Goal: Check status: Check status

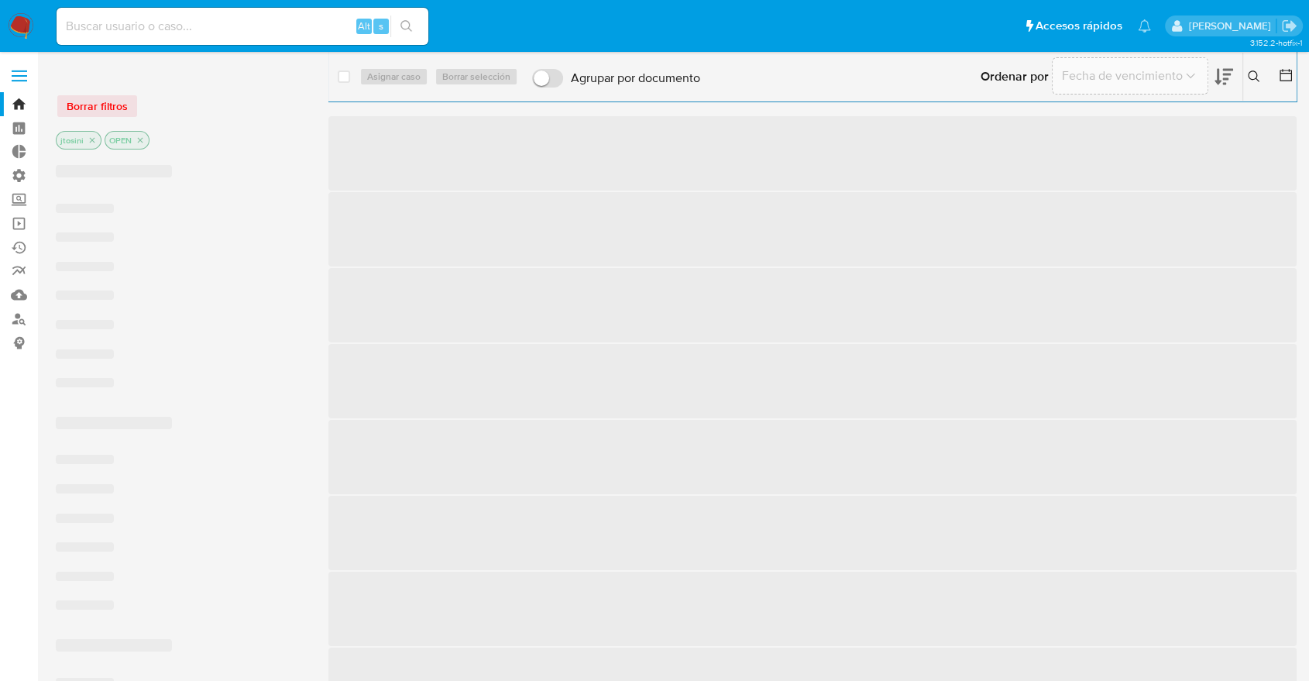
click at [266, 33] on input at bounding box center [243, 26] width 372 height 20
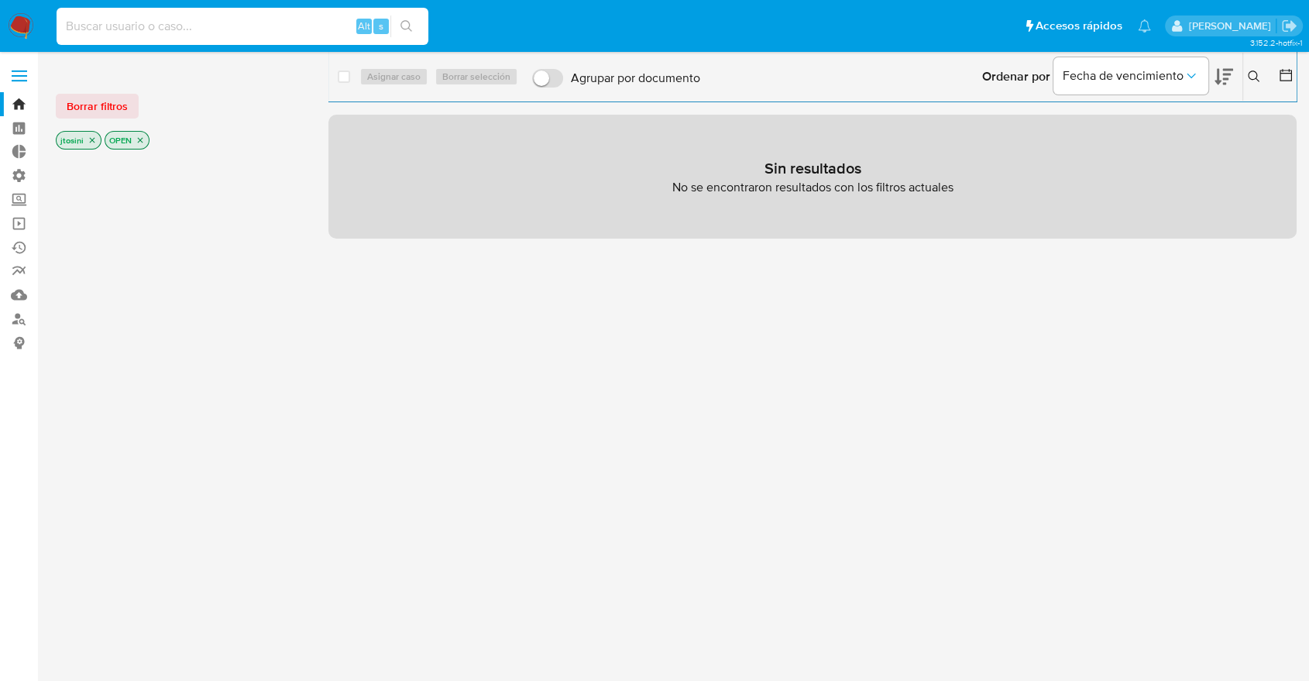
paste input "314640254"
type input "314640254"
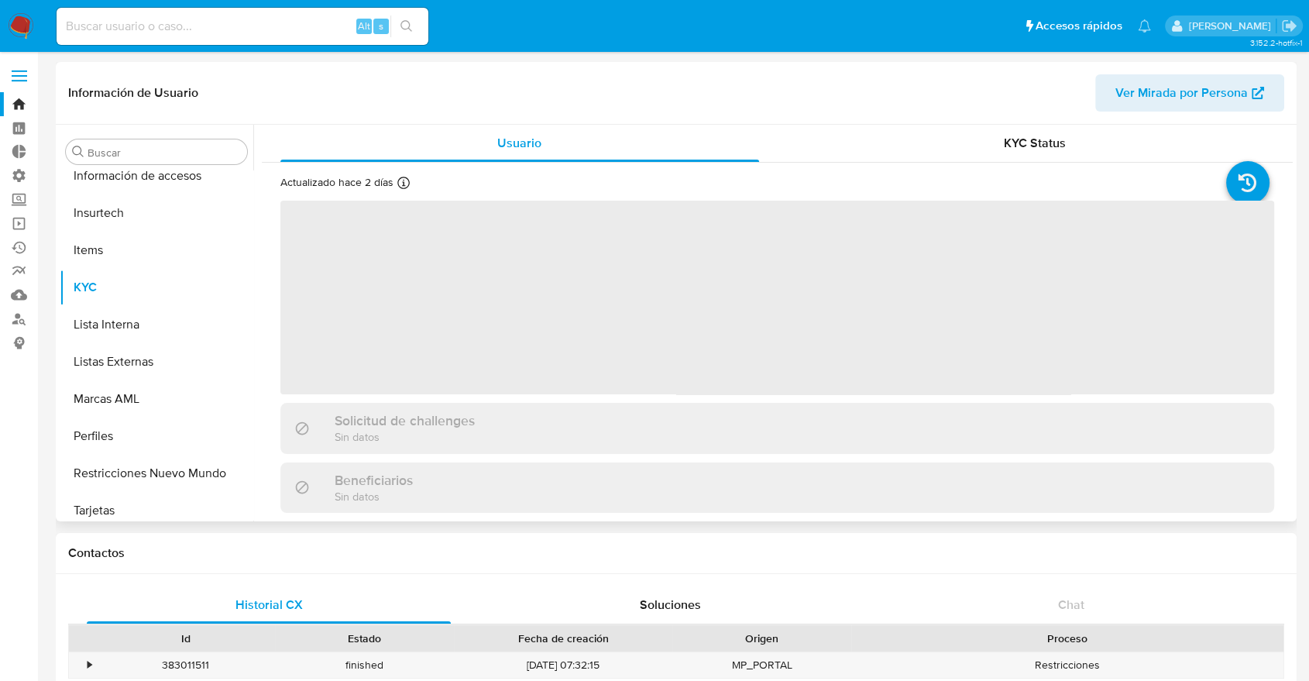
scroll to position [655, 0]
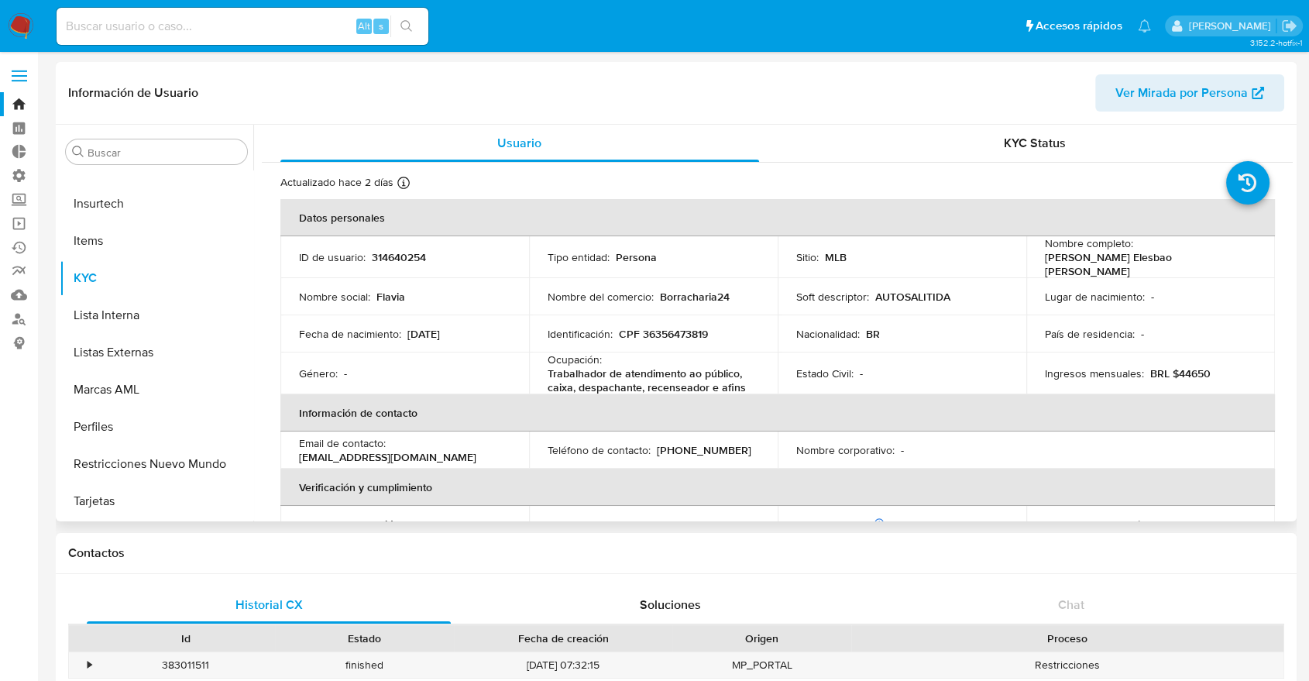
select select "10"
click at [223, 160] on div "Buscar" at bounding box center [156, 151] width 181 height 25
click at [210, 159] on input "Buscar" at bounding box center [164, 153] width 153 height 14
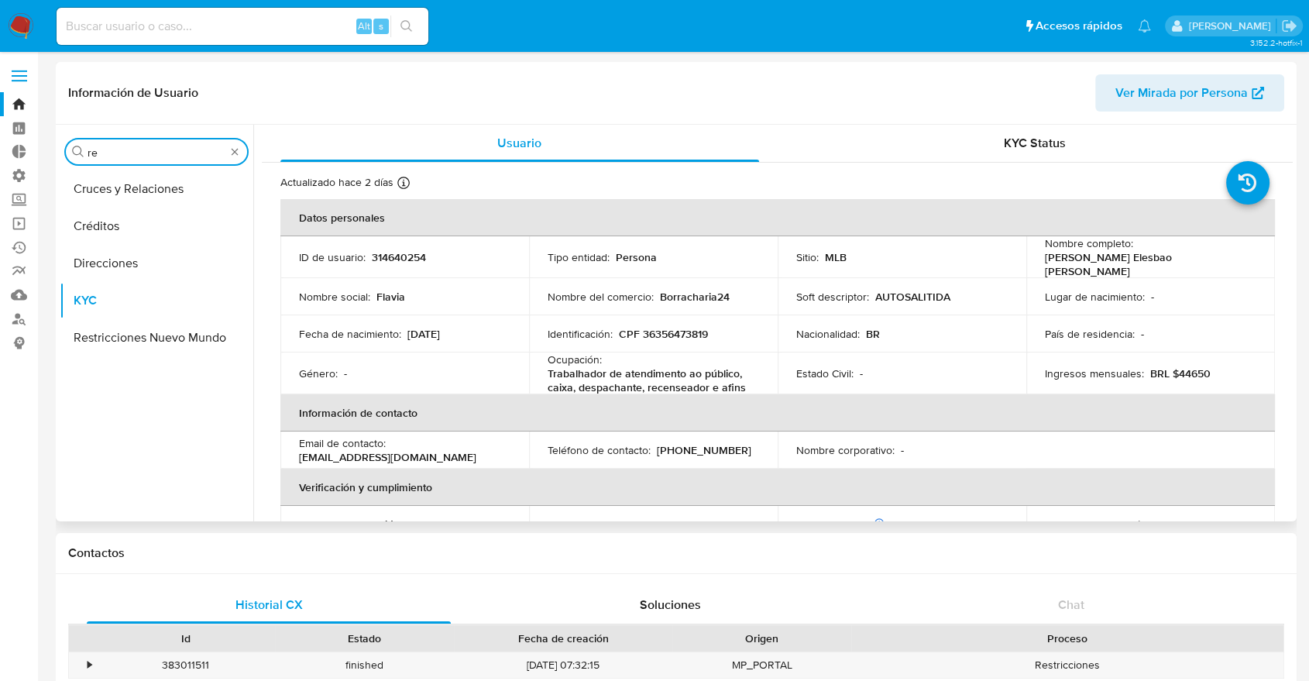
scroll to position [0, 0]
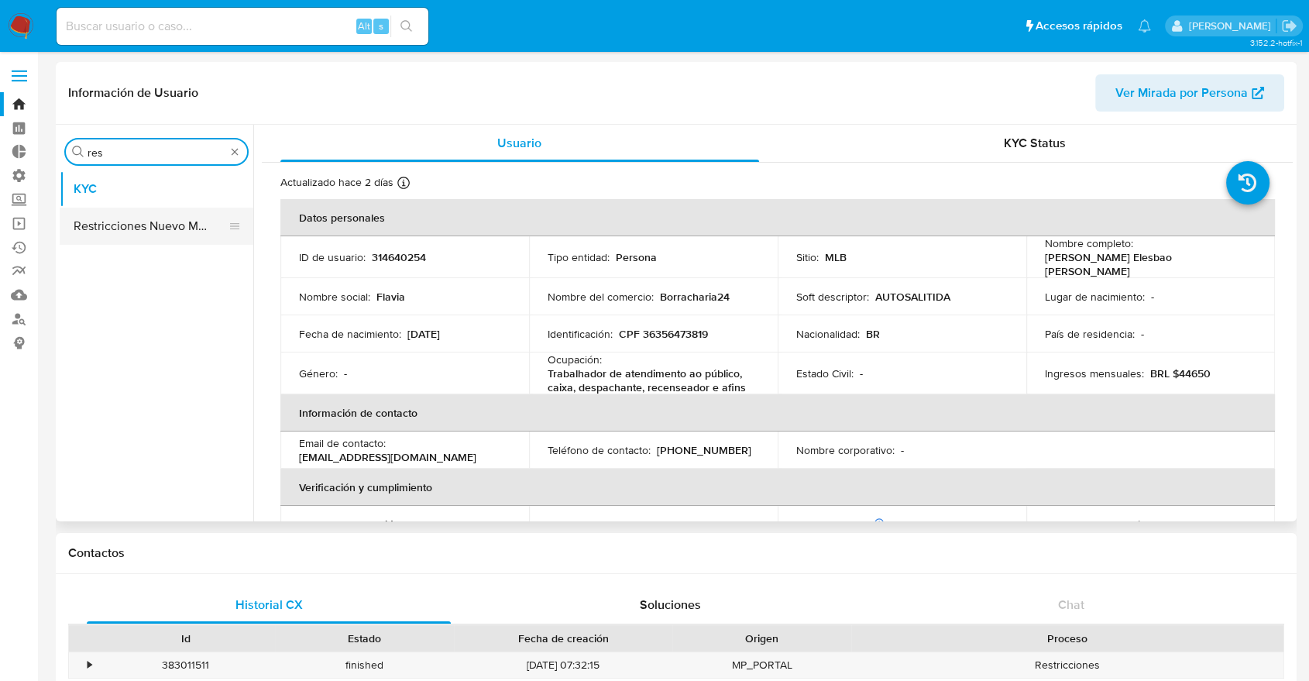
type input "res"
click at [193, 240] on button "Restricciones Nuevo Mundo" at bounding box center [150, 226] width 181 height 37
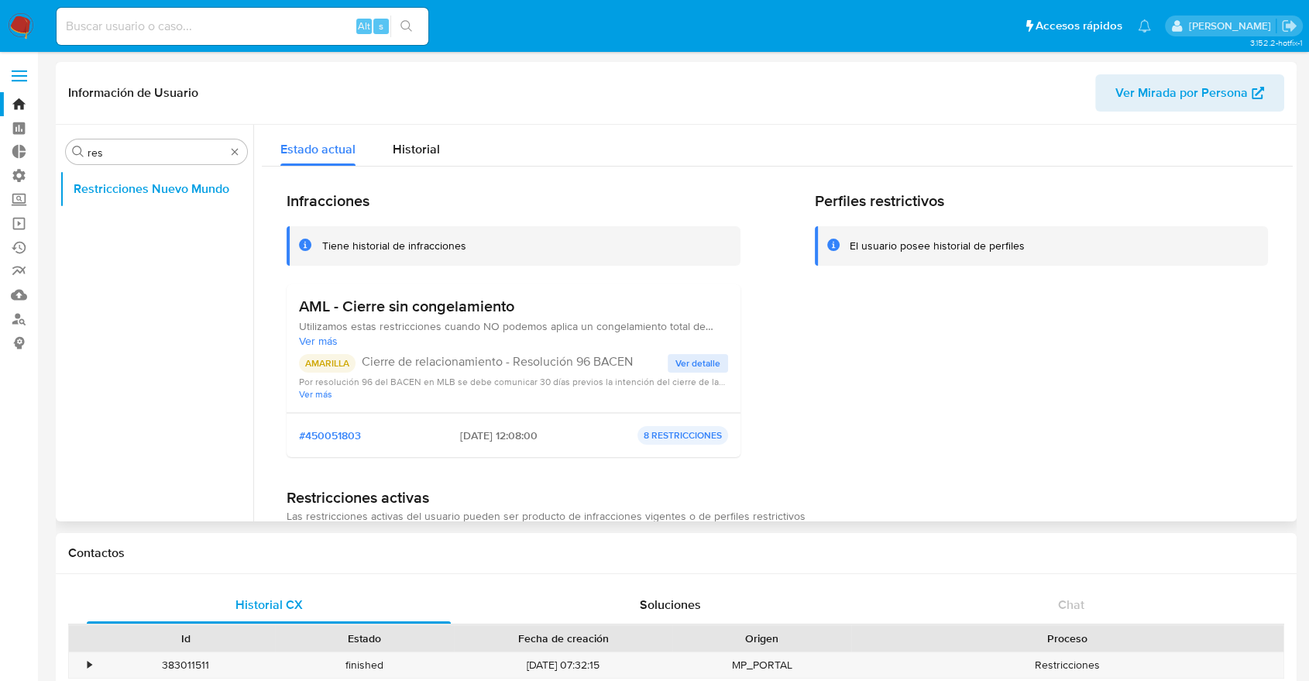
click at [676, 366] on span "Ver detalle" at bounding box center [698, 363] width 45 height 15
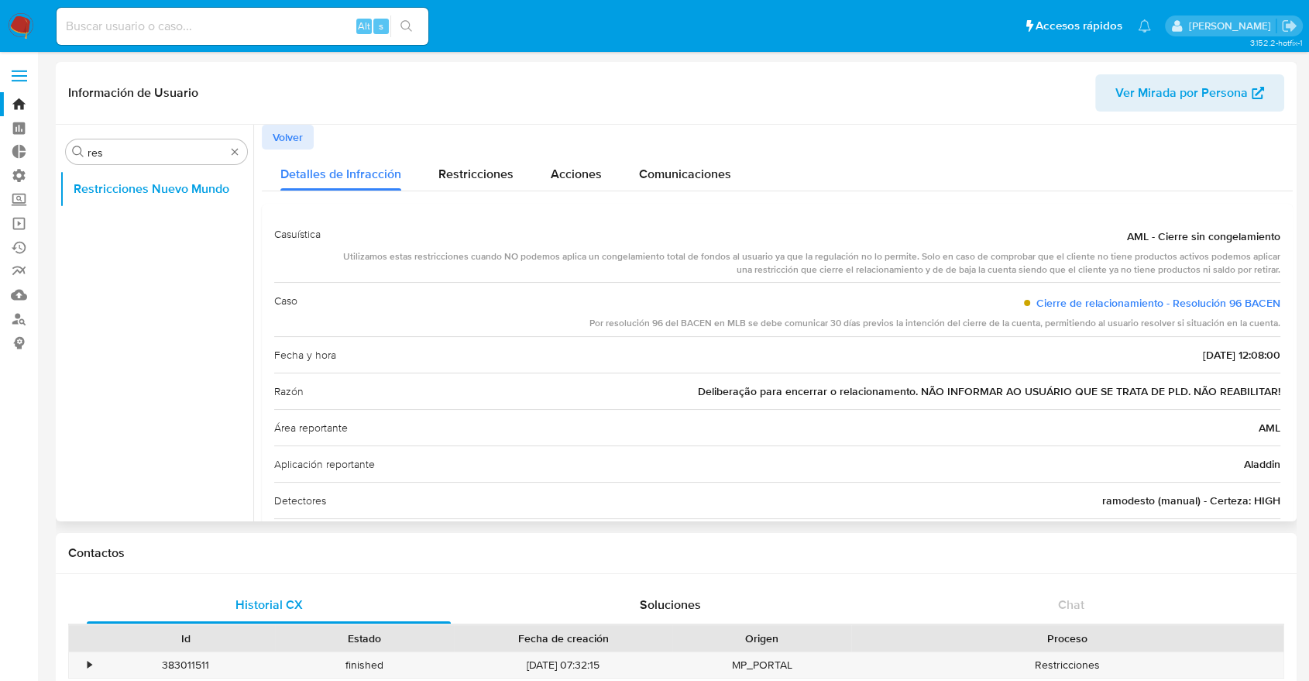
click at [1125, 102] on span "Ver Mirada por Persona" at bounding box center [1182, 92] width 132 height 37
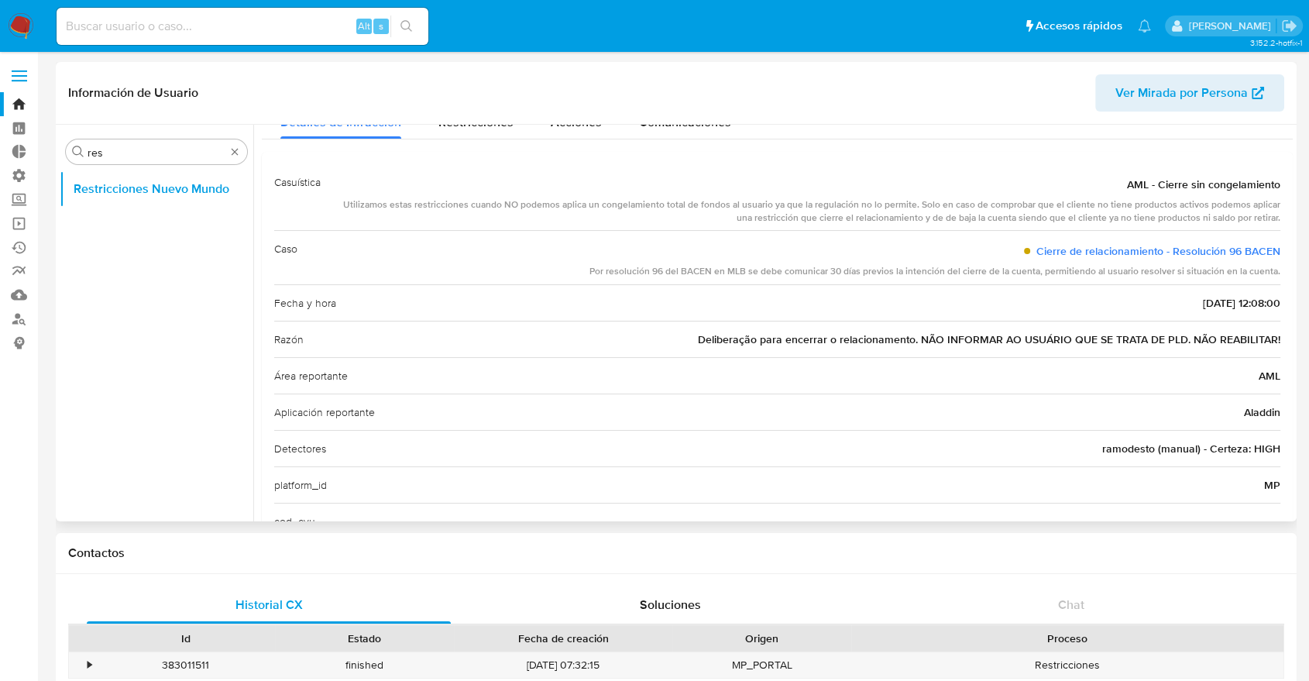
scroll to position [101, 0]
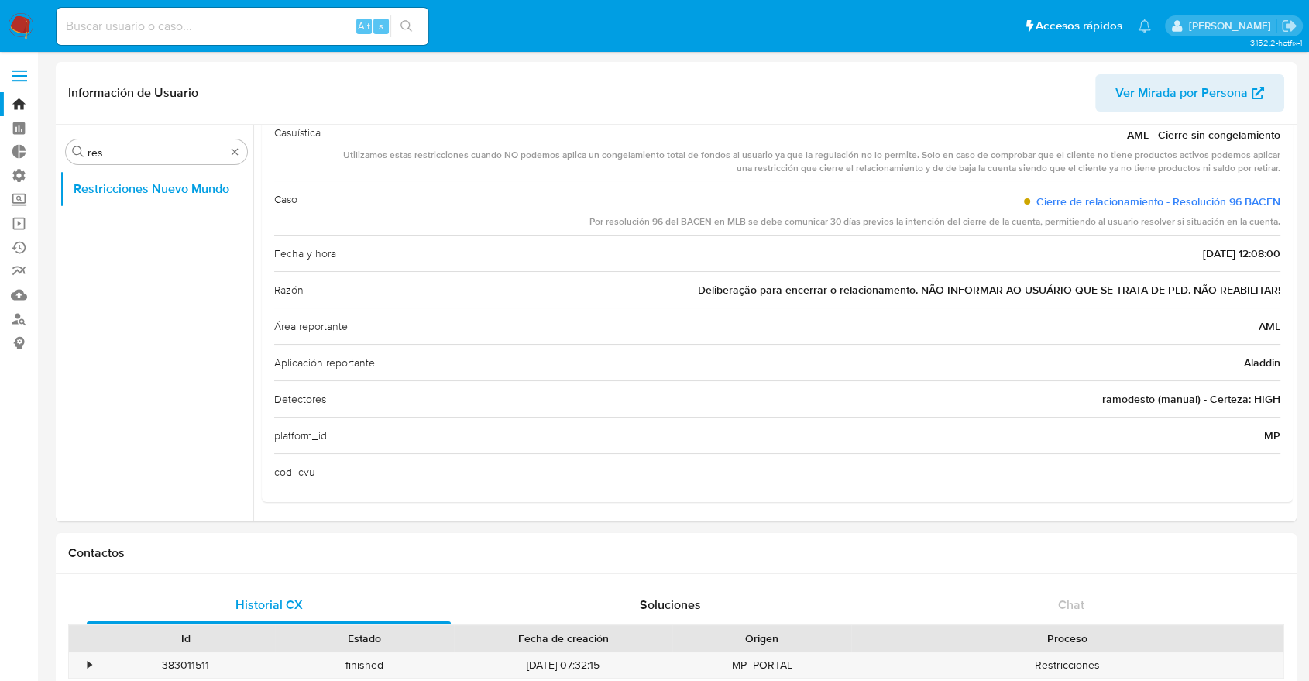
click at [282, 29] on input at bounding box center [243, 26] width 372 height 20
paste input "1412837612"
type input "1412837612"
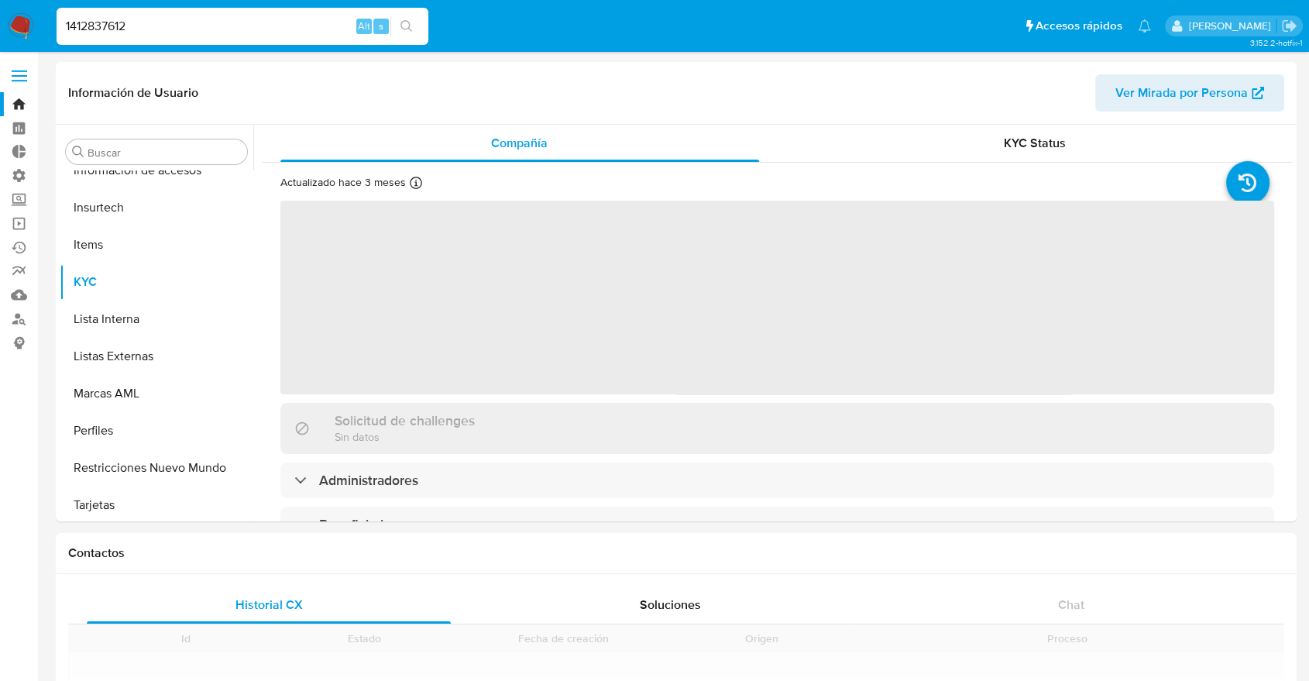
scroll to position [655, 0]
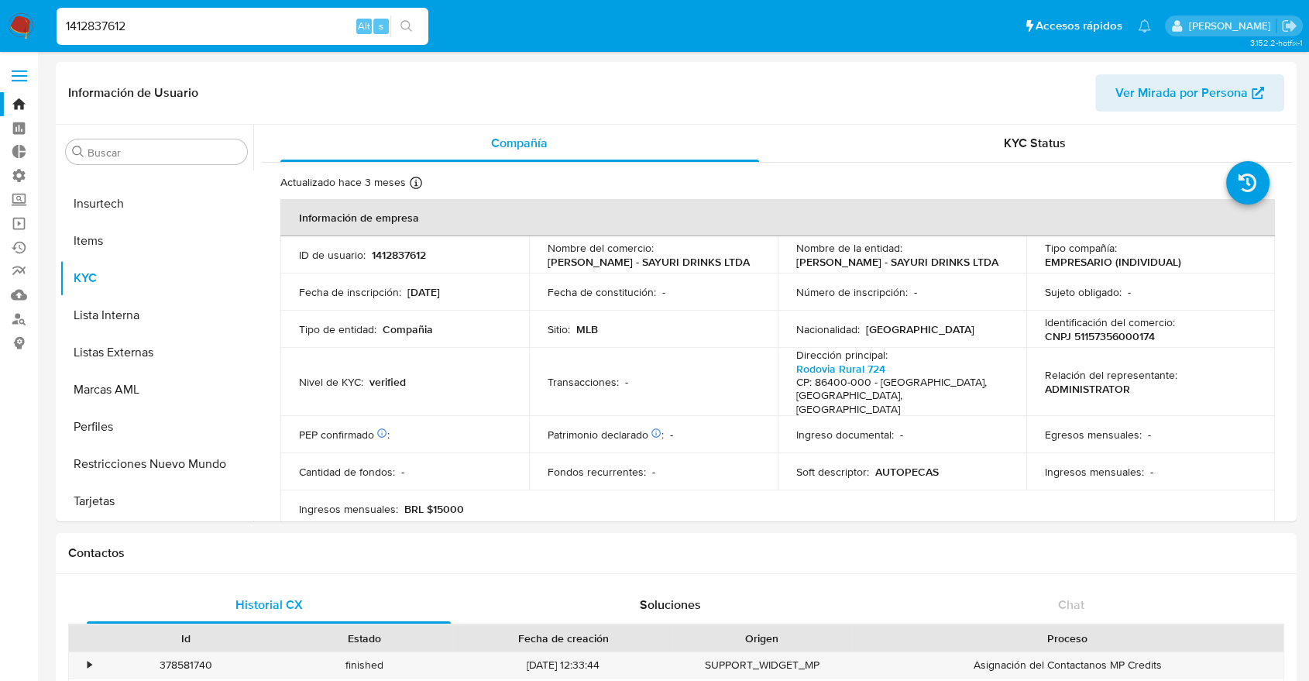
select select "10"
click at [196, 147] on input "Buscar" at bounding box center [164, 153] width 153 height 14
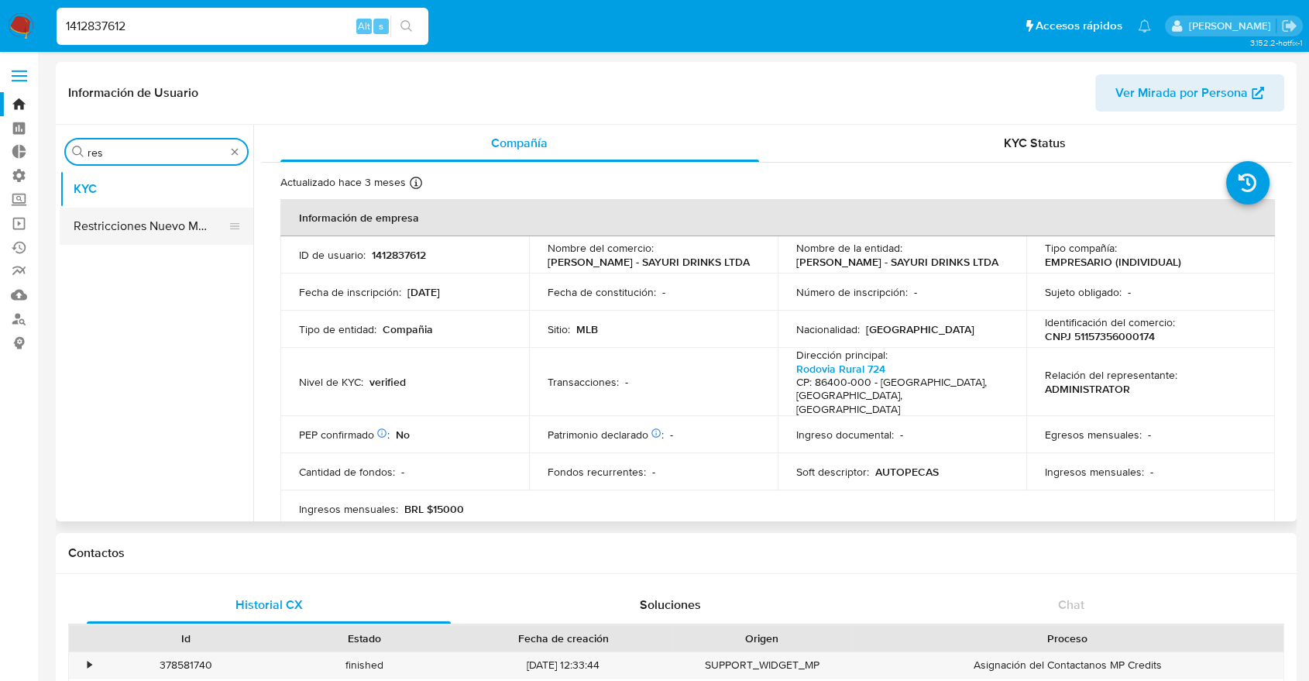
type input "res"
click at [196, 220] on button "Restricciones Nuevo Mundo" at bounding box center [150, 226] width 181 height 37
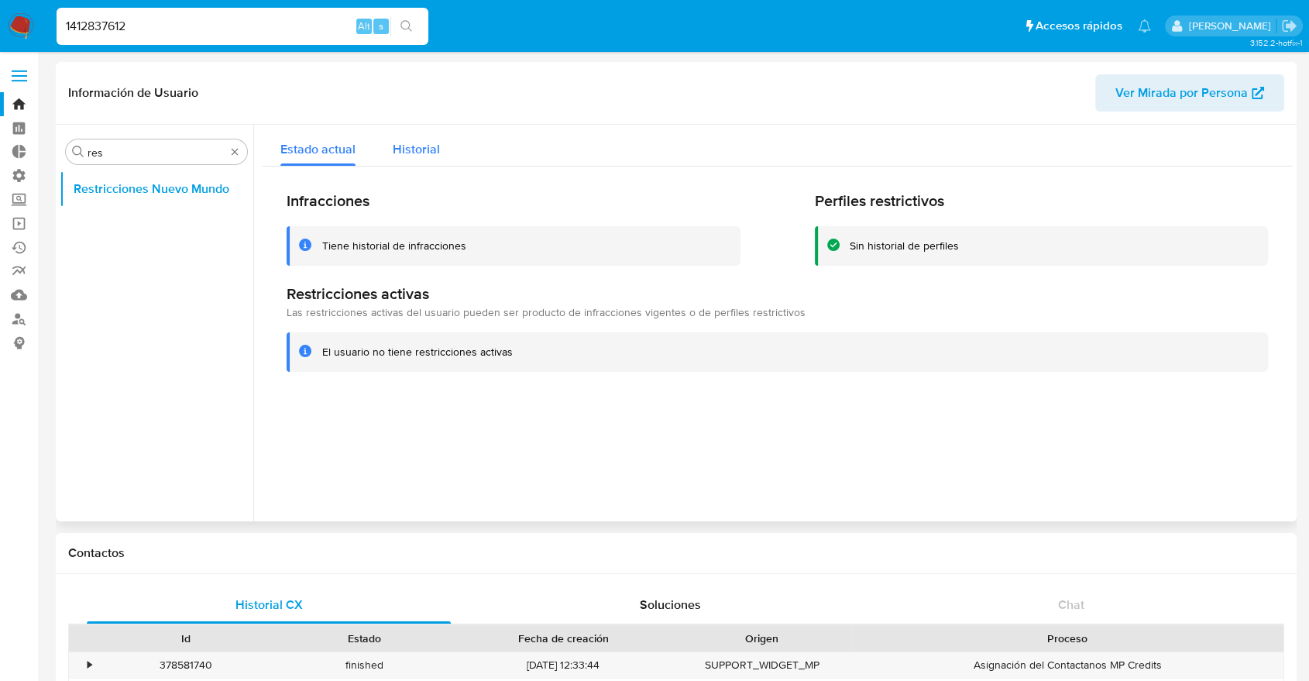
click at [432, 157] on span "Historial" at bounding box center [416, 149] width 47 height 18
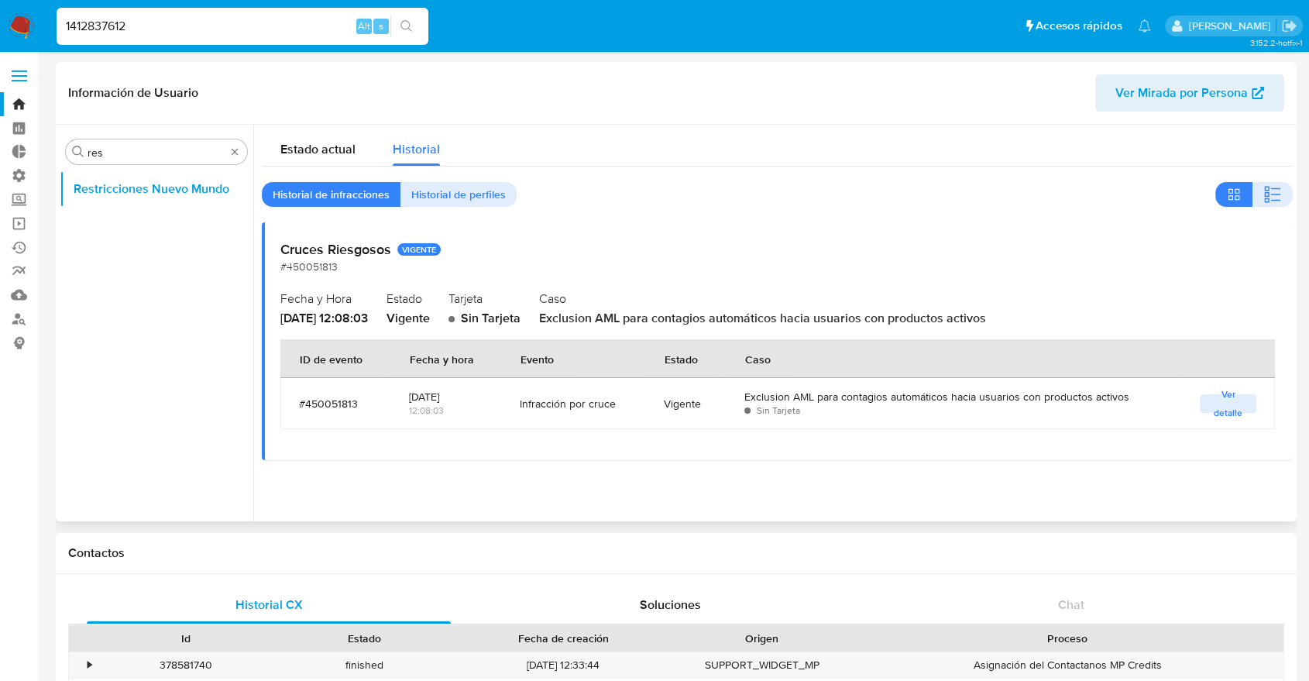
drag, startPoint x: 656, startPoint y: 404, endPoint x: 716, endPoint y: 410, distance: 59.9
click at [716, 410] on td "Vigente" at bounding box center [685, 403] width 81 height 51
click at [779, 409] on span "Sin Tarjeta" at bounding box center [778, 410] width 43 height 13
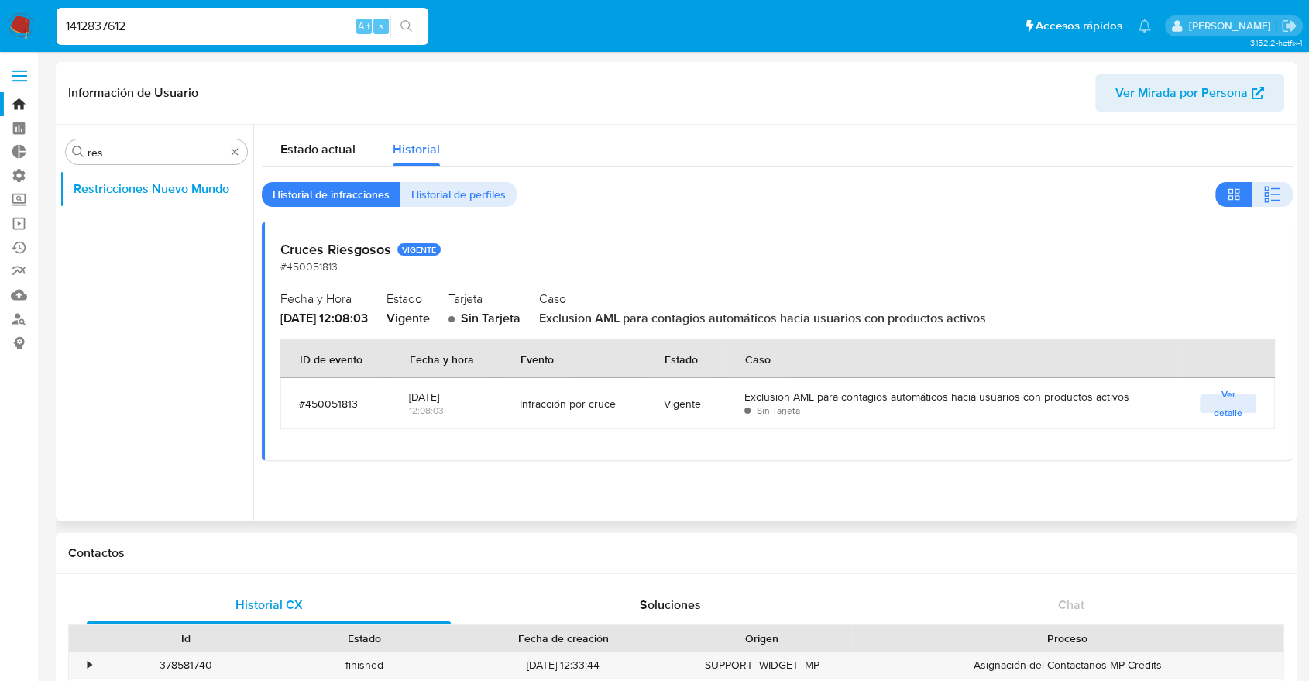
click at [779, 409] on span "Sin Tarjeta" at bounding box center [778, 410] width 43 height 13
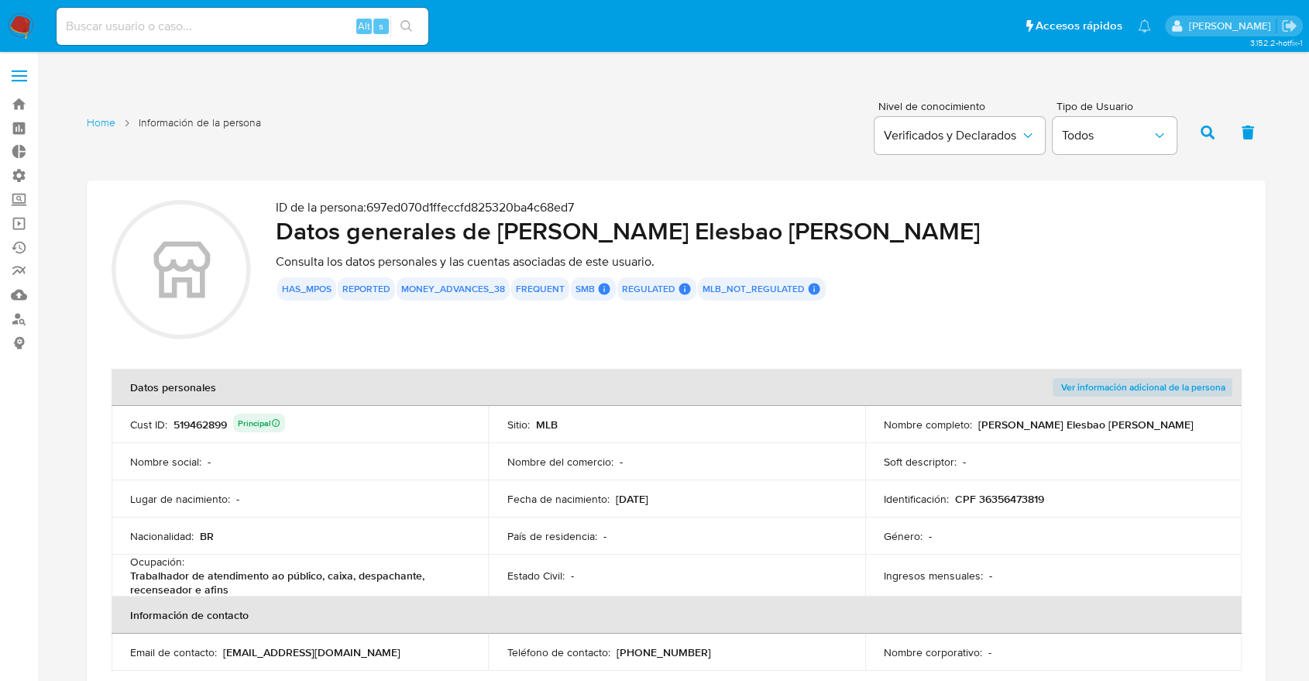
scroll to position [86, 0]
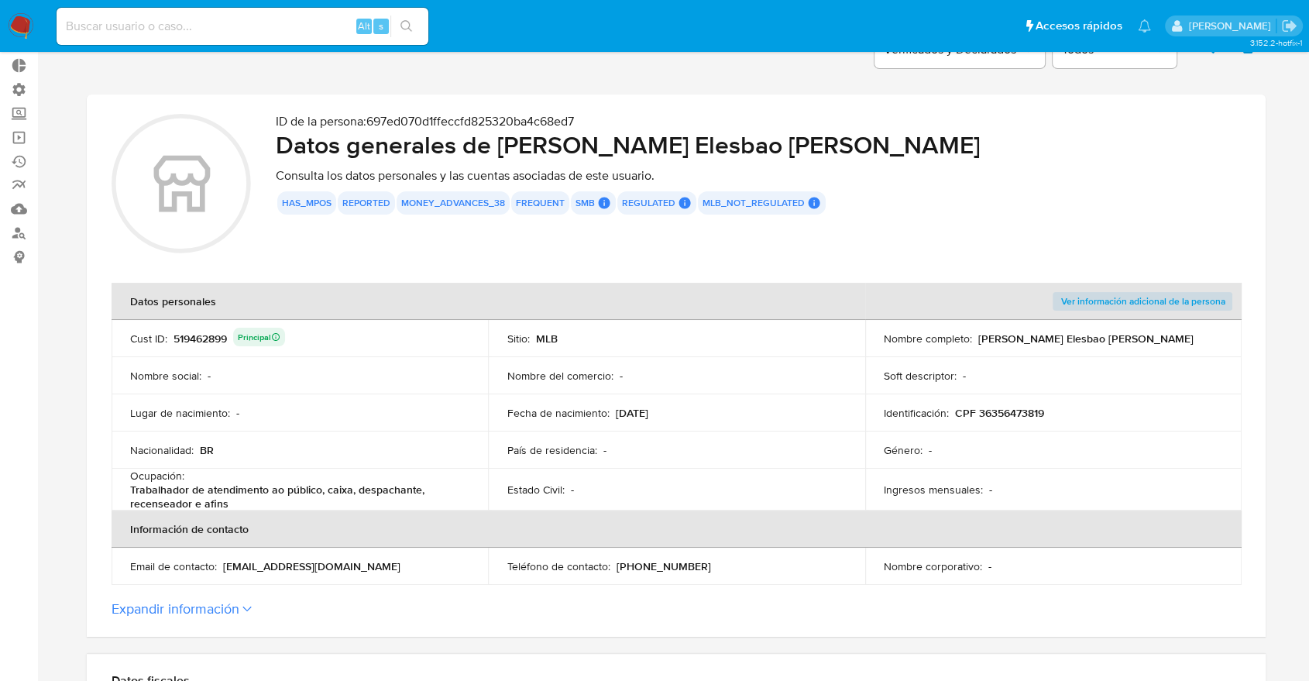
click at [508, 238] on div "ID de la persona : 697ed070d1ffeccfd825320ba4c68ed7 Datos generales de [PERSON_…" at bounding box center [758, 186] width 965 height 144
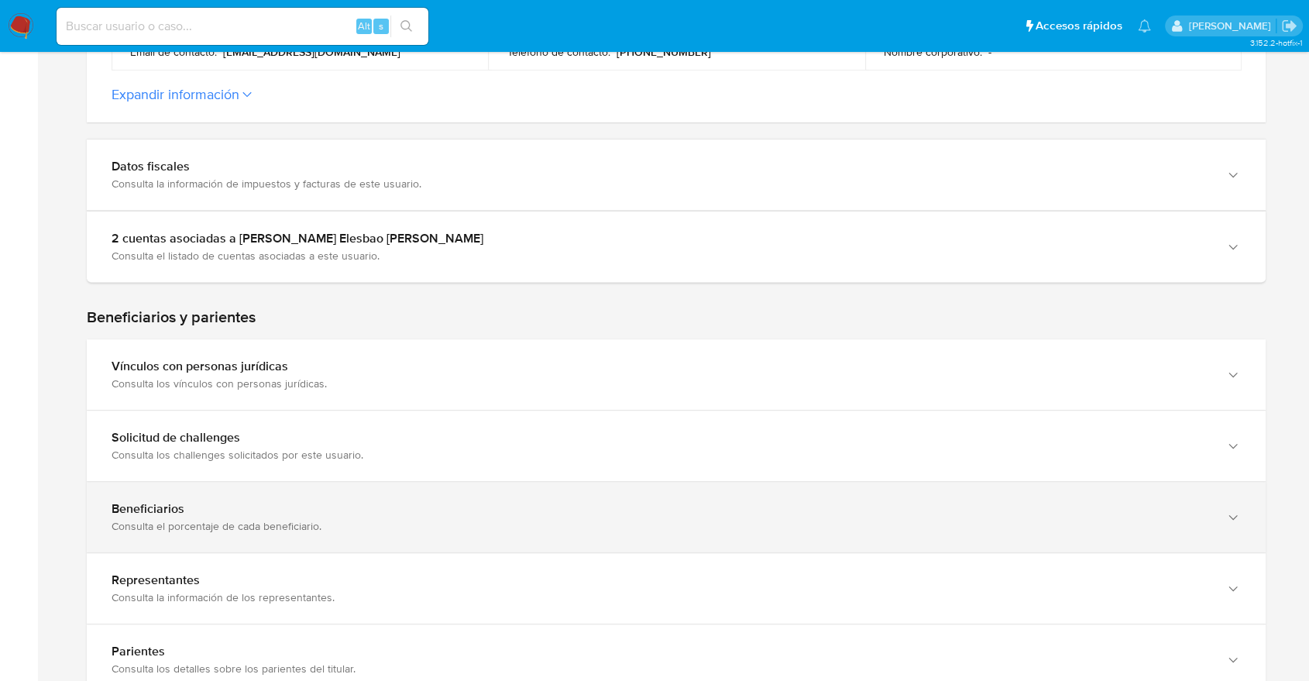
scroll to position [861, 0]
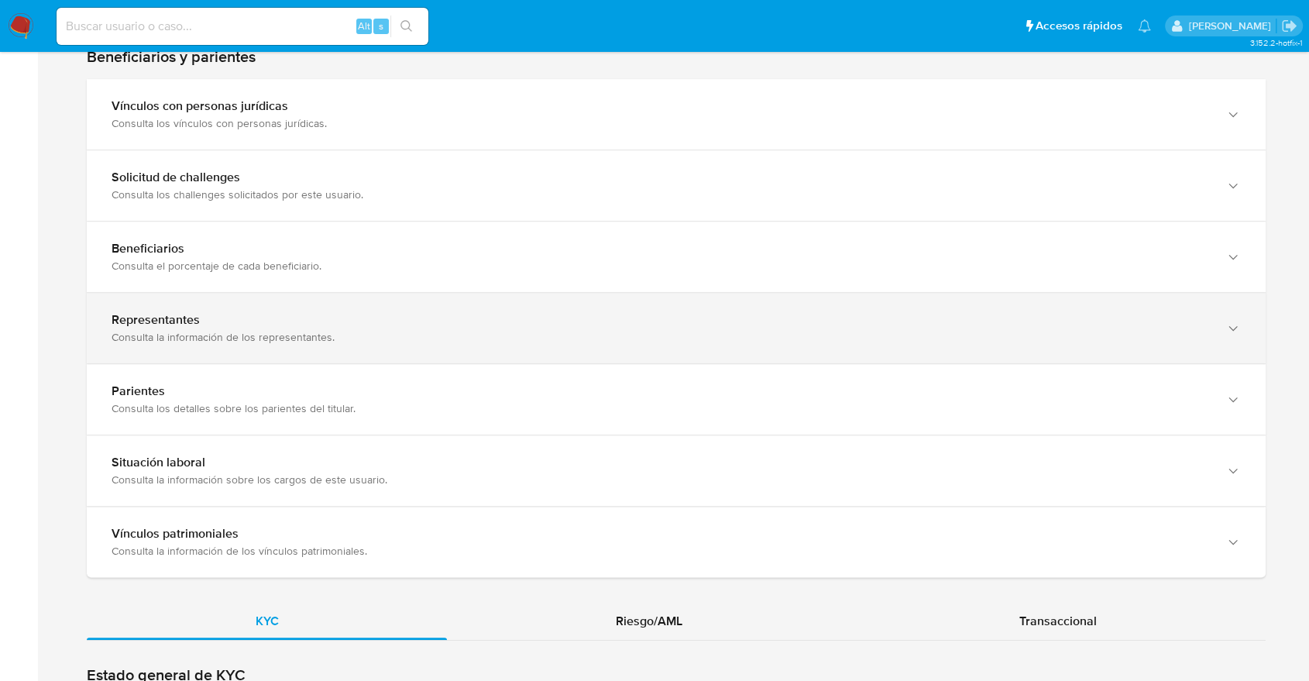
click at [352, 318] on div "Representantes" at bounding box center [661, 319] width 1099 height 15
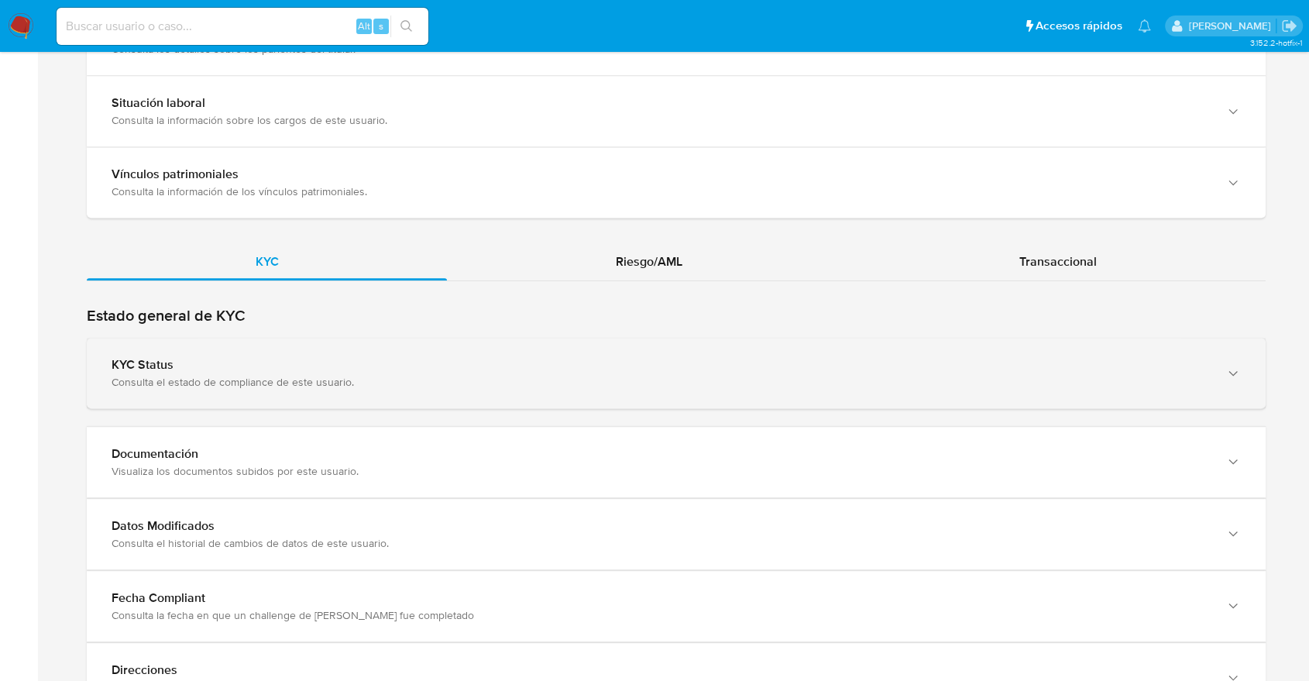
scroll to position [1369, 0]
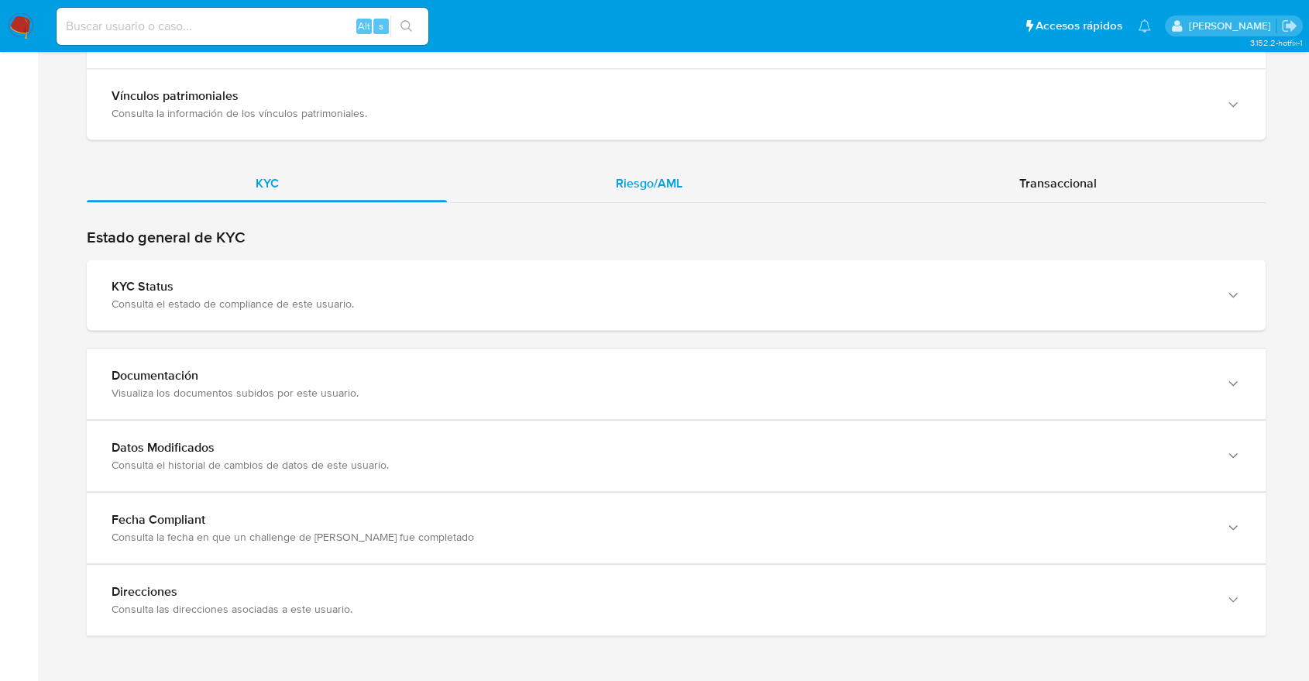
click at [625, 193] on div "Riesgo/AML" at bounding box center [649, 183] width 404 height 37
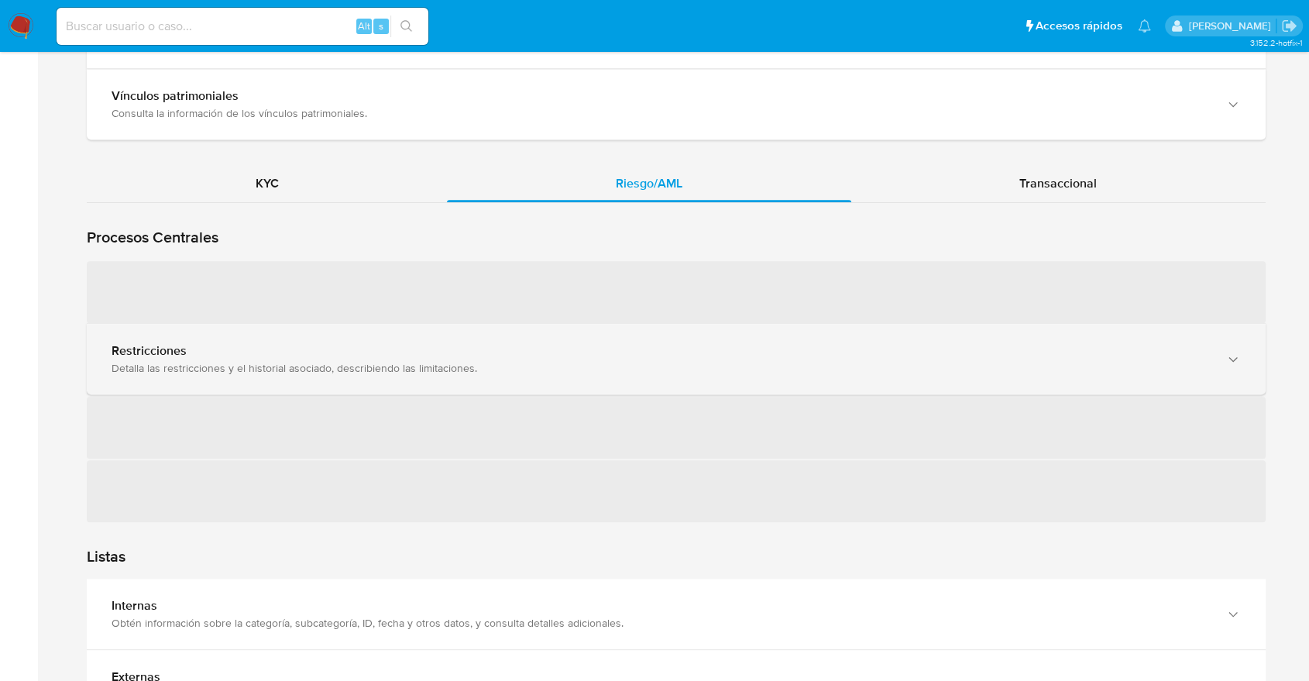
click at [486, 329] on div "Restricciones Detalla las restricciones y el historial asociado, describiendo l…" at bounding box center [676, 359] width 1179 height 71
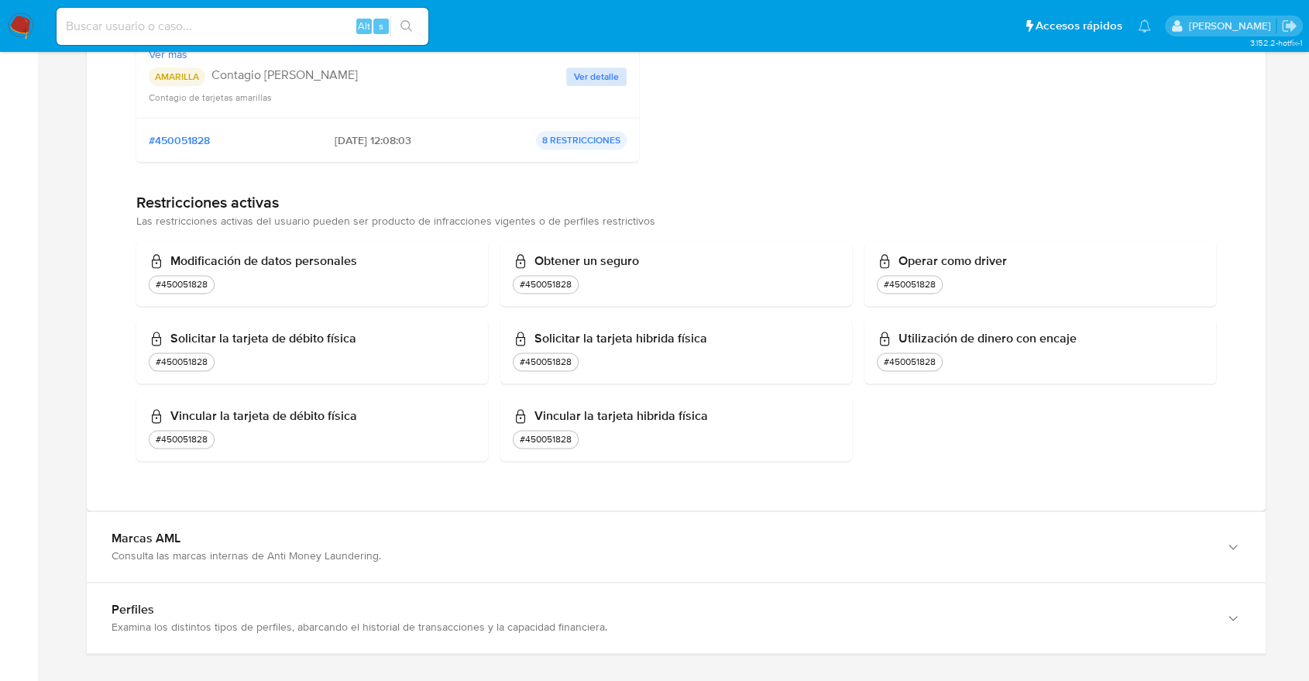
scroll to position [1627, 0]
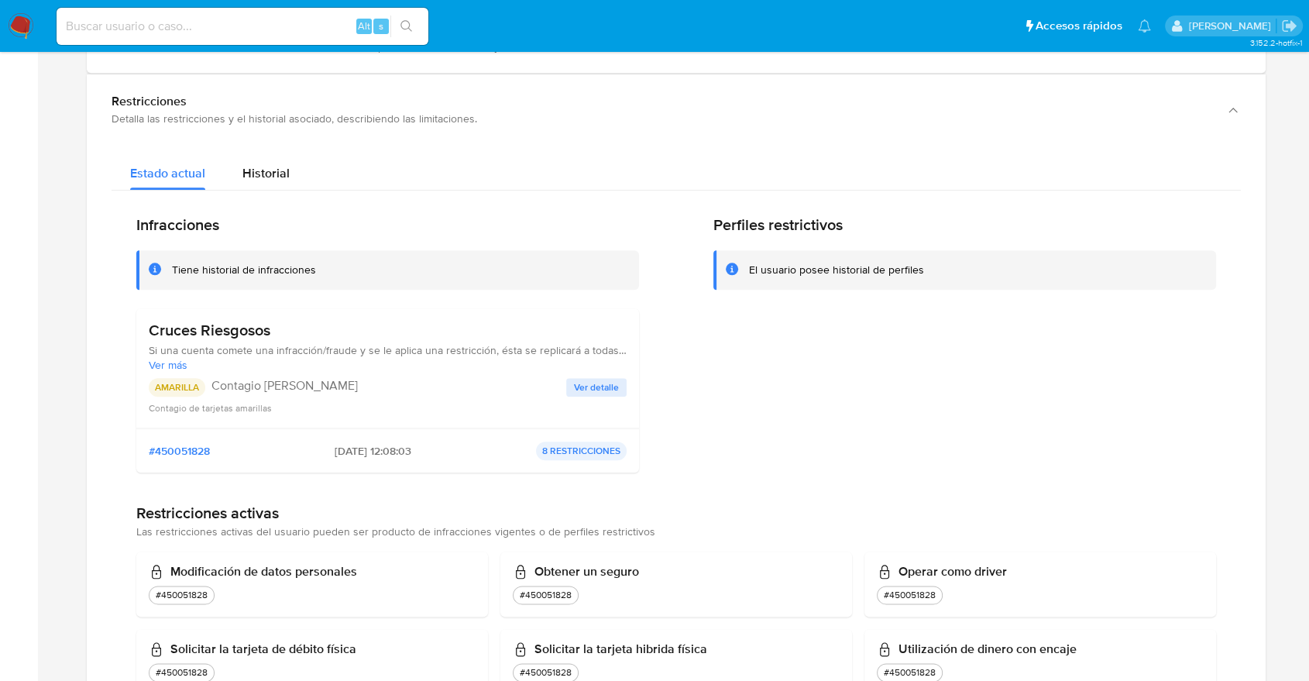
click at [600, 381] on span "Ver detalle" at bounding box center [596, 387] width 45 height 15
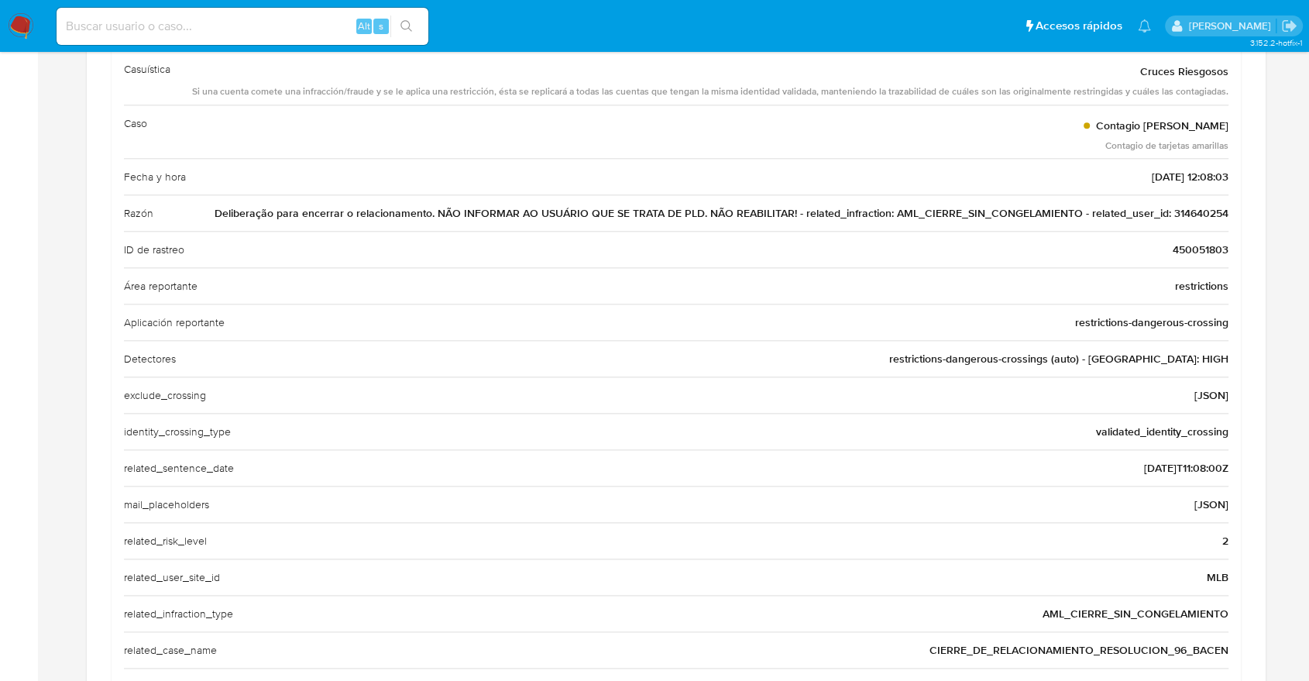
scroll to position [1799, 0]
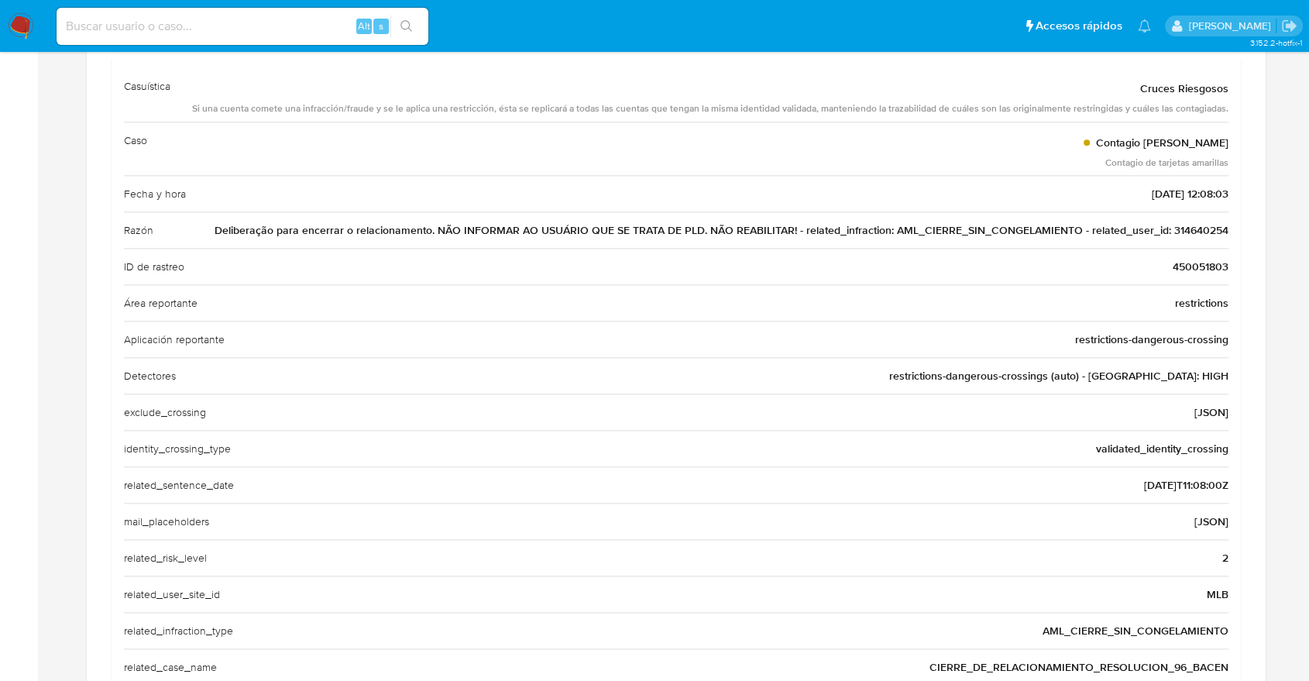
click at [1266, 291] on div "Home Información de la persona Nivel de conocimiento Verificados y Declarados T…" at bounding box center [676, 41] width 1241 height 3494
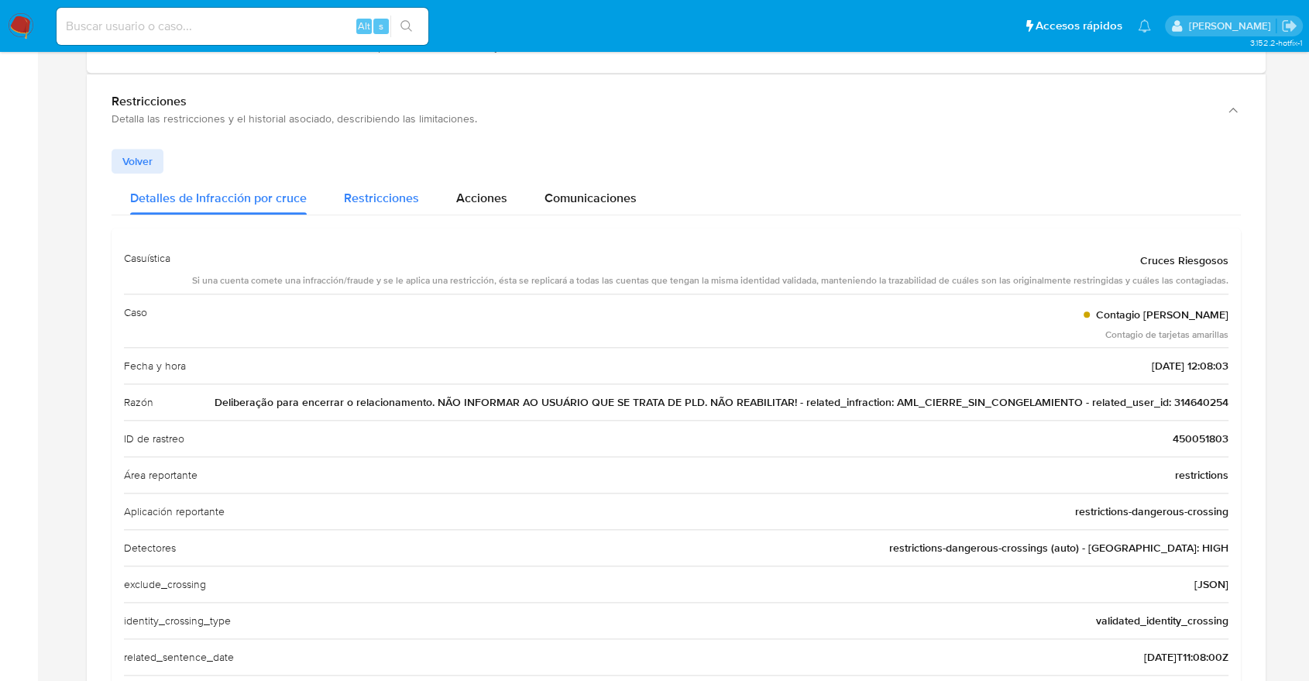
click at [394, 210] on div "Restricciones" at bounding box center [381, 194] width 75 height 41
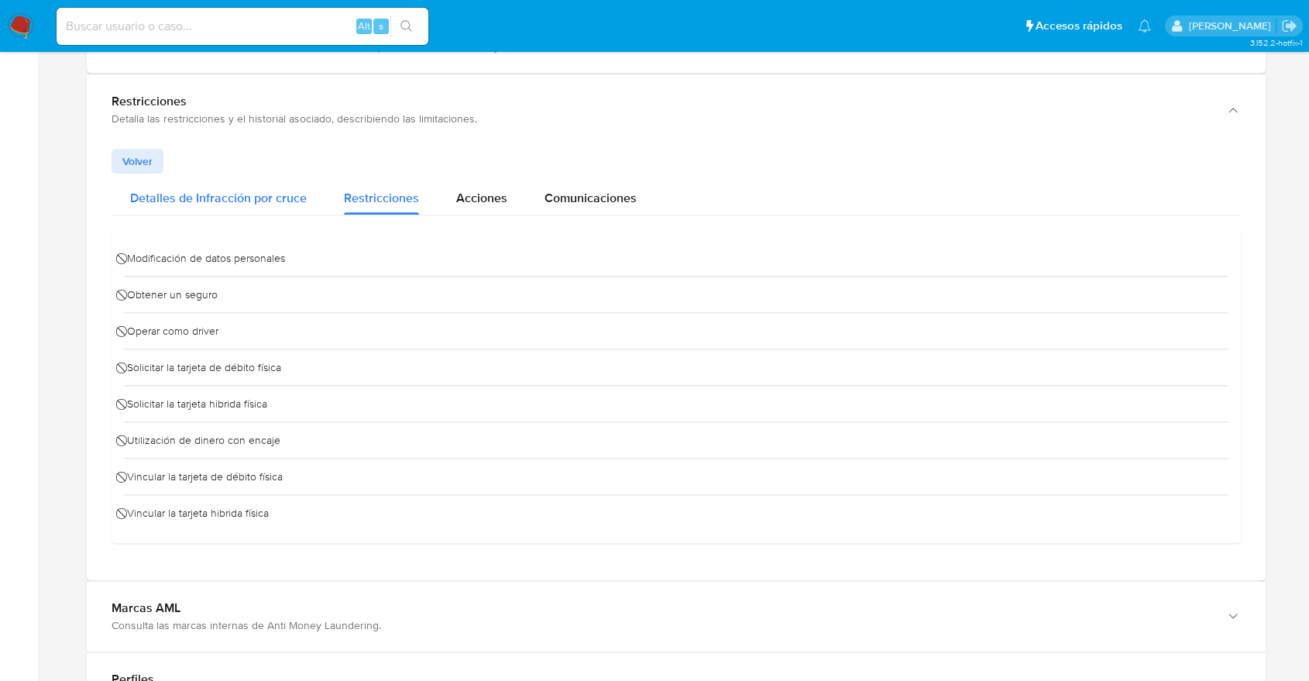
click at [298, 203] on span "Detalles de Infracción por cruce" at bounding box center [218, 198] width 177 height 18
